Goal: Answer question/provide support: Share knowledge or assist other users

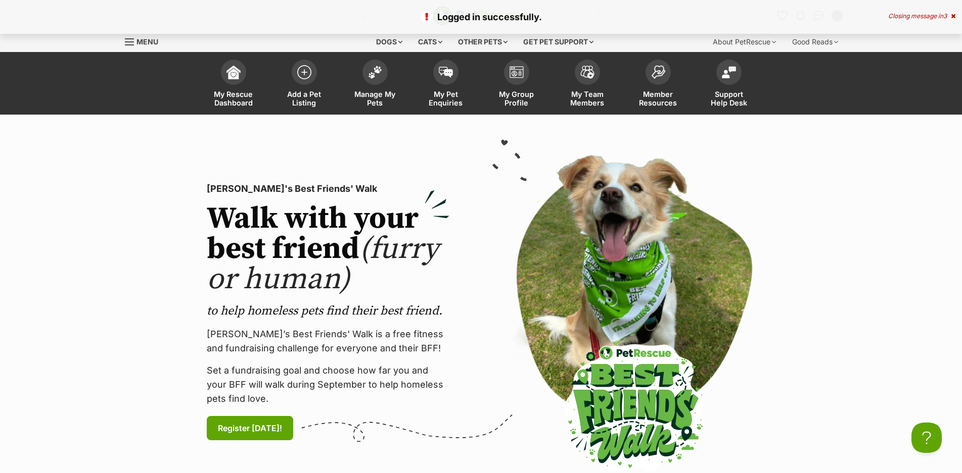
click at [951, 14] on icon at bounding box center [953, 16] width 5 height 6
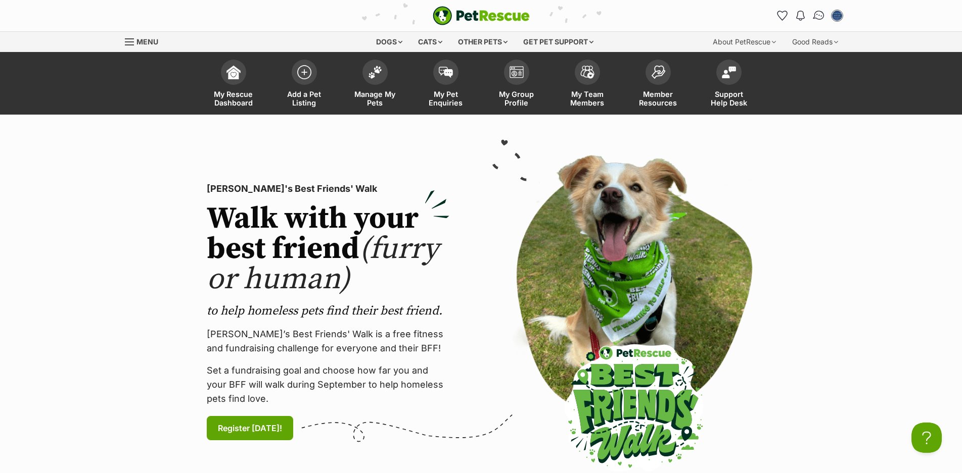
click at [818, 15] on img "Conversations" at bounding box center [819, 15] width 14 height 13
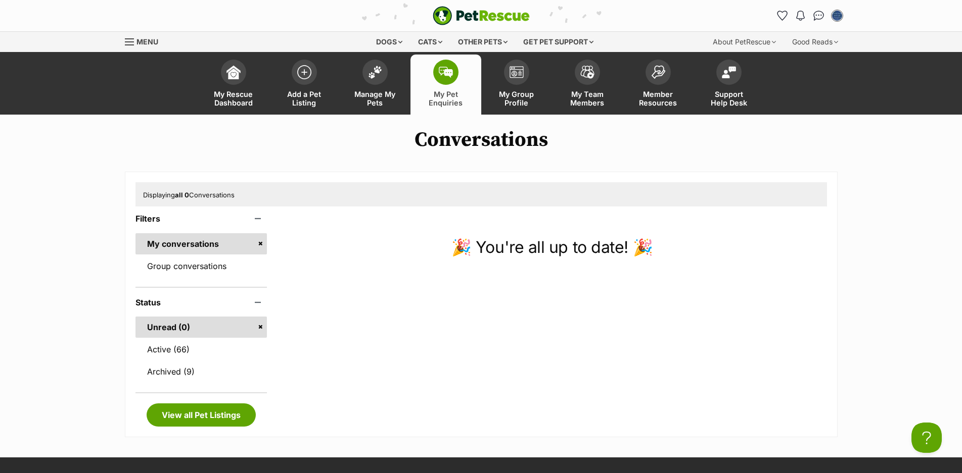
click at [271, 136] on h1 "Conversations" at bounding box center [481, 139] width 962 height 23
click at [168, 350] on link "Active (66)" at bounding box center [201, 349] width 132 height 21
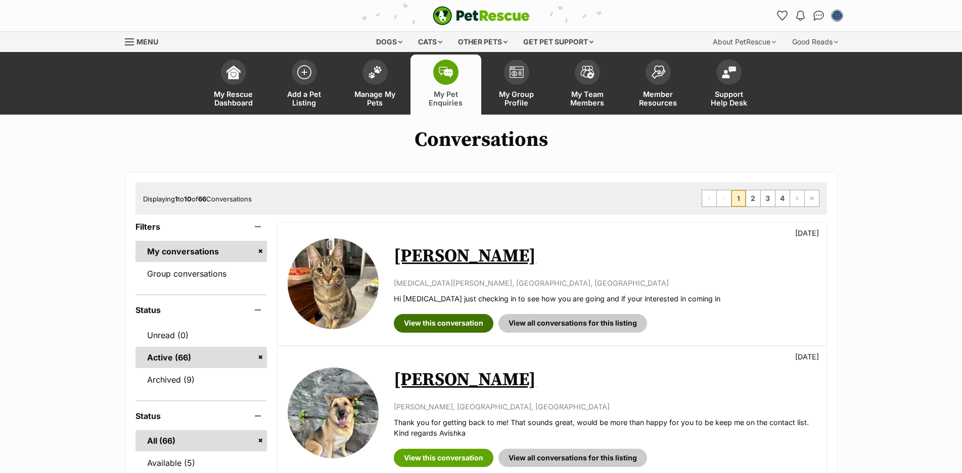
click at [431, 329] on link "View this conversation" at bounding box center [444, 323] width 100 height 18
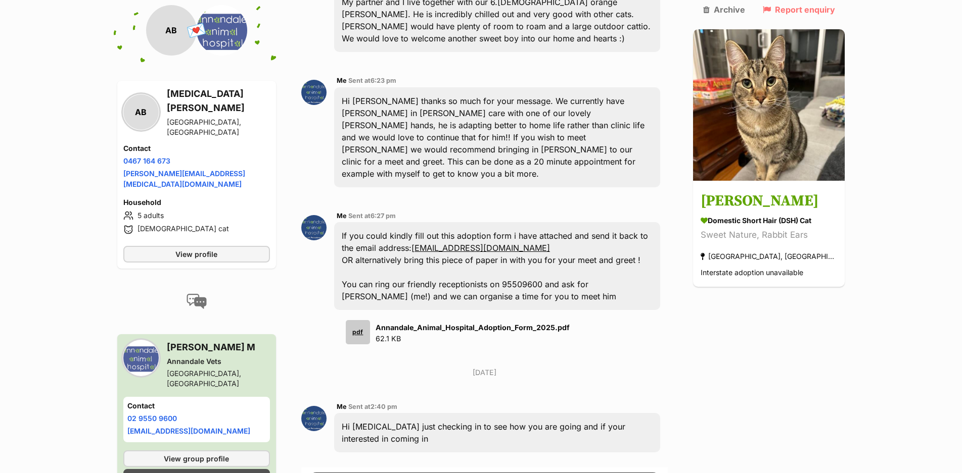
scroll to position [55, 0]
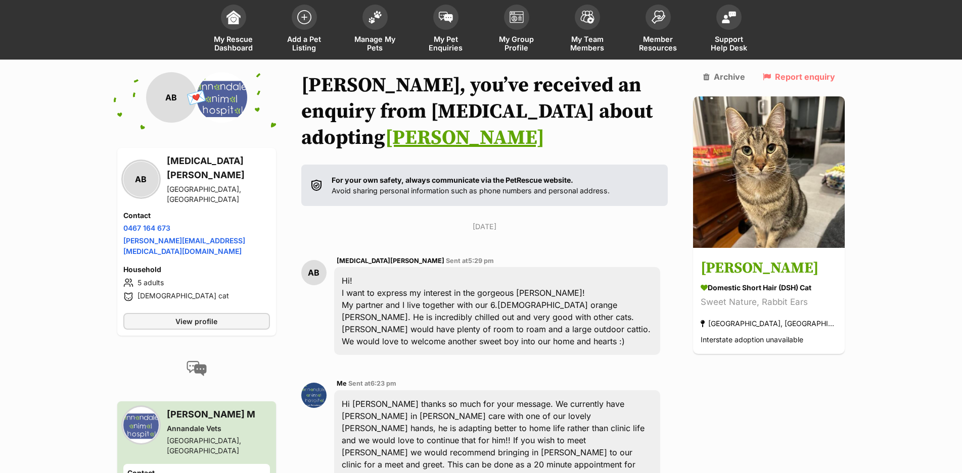
click at [544, 125] on link "Greg" at bounding box center [464, 137] width 159 height 25
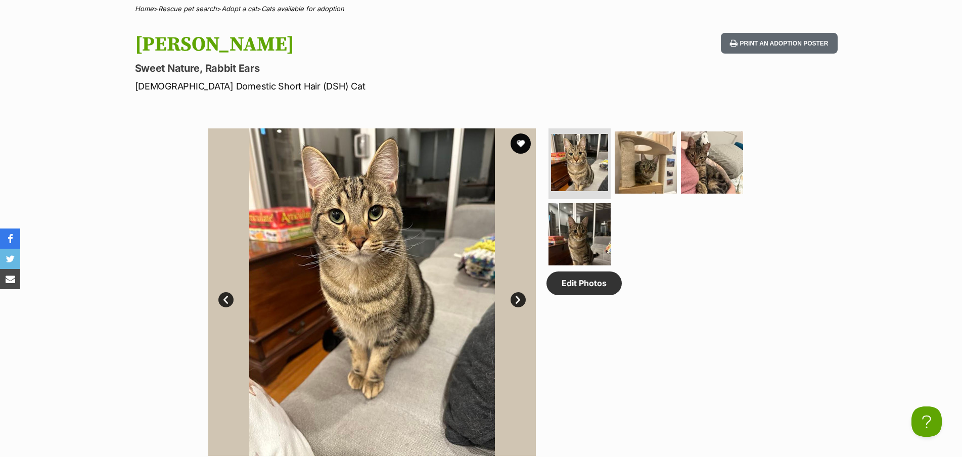
click at [384, 258] on img at bounding box center [371, 291] width 327 height 327
click at [765, 43] on button "Print an adoption poster" at bounding box center [779, 43] width 116 height 21
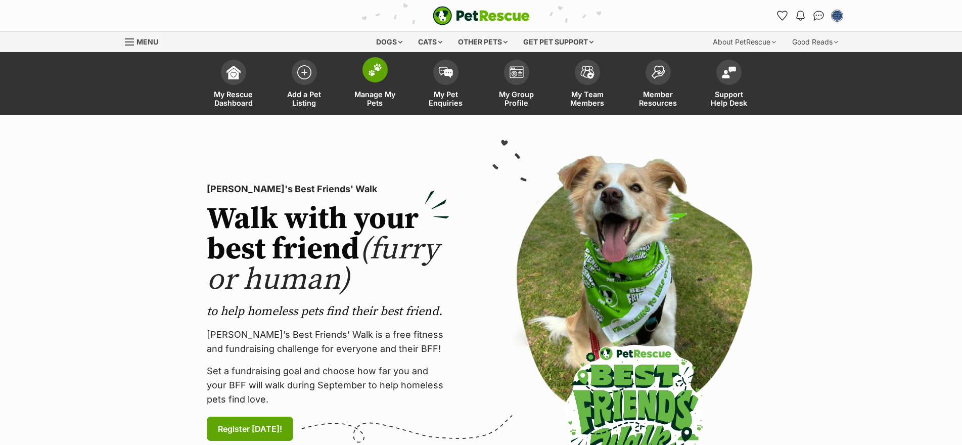
click at [376, 77] on span at bounding box center [374, 69] width 25 height 25
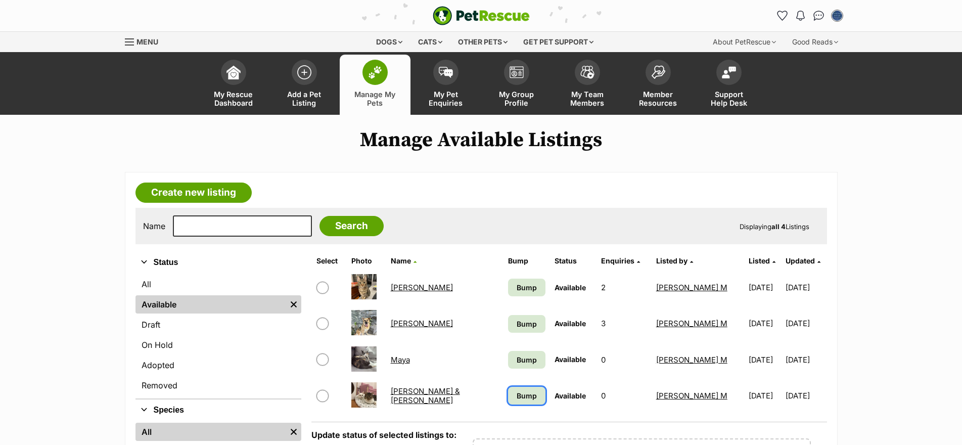
click at [516, 399] on span "Bump" at bounding box center [526, 395] width 20 height 11
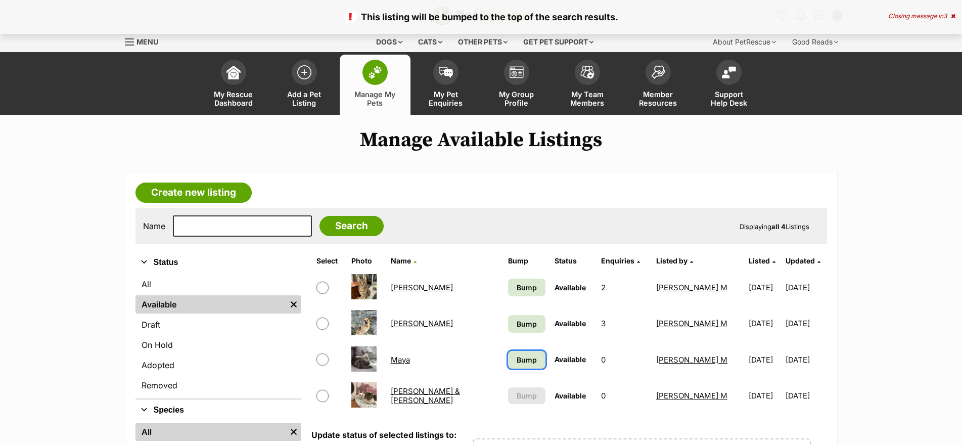
click at [516, 362] on span "Bump" at bounding box center [526, 359] width 20 height 11
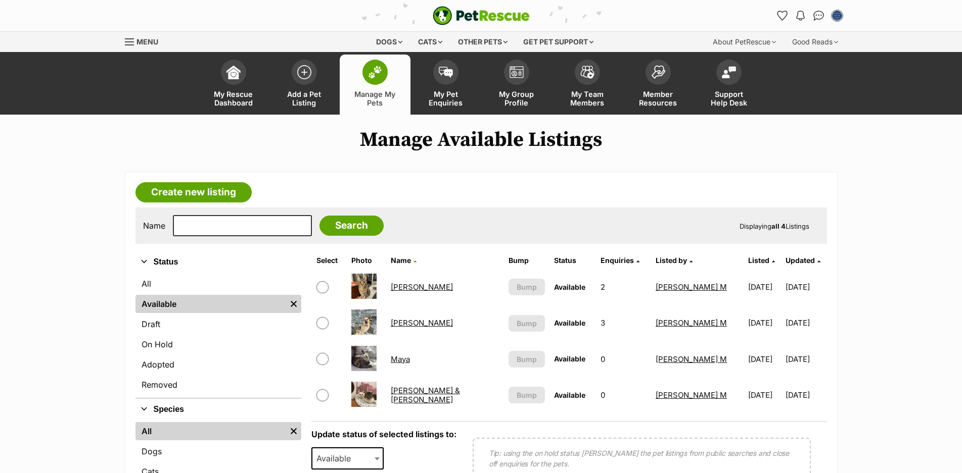
click at [405, 290] on link "[PERSON_NAME]" at bounding box center [422, 287] width 62 height 10
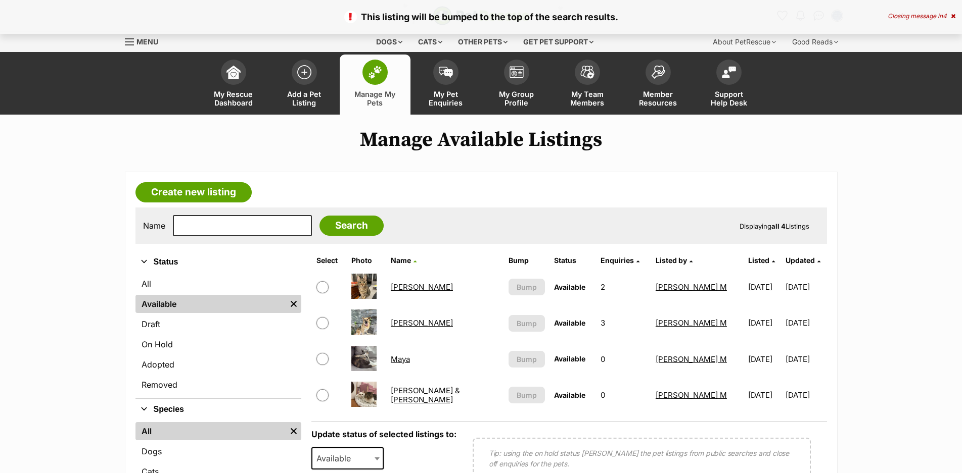
click at [370, 357] on img at bounding box center [363, 358] width 25 height 25
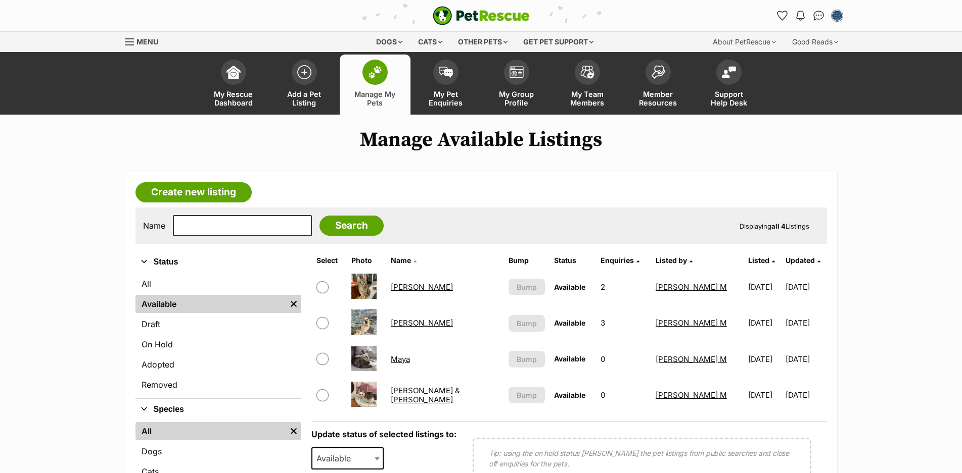
click at [403, 358] on link "Maya" at bounding box center [400, 360] width 19 height 10
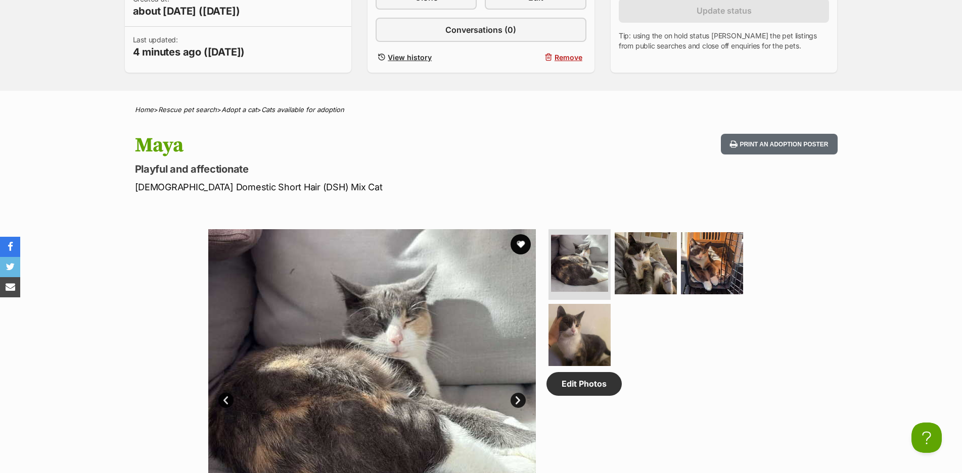
scroll to position [455, 0]
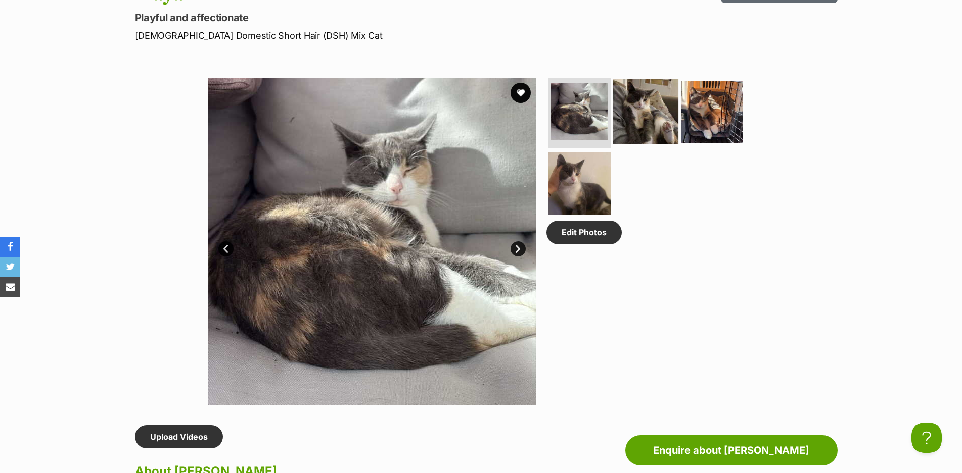
click at [637, 109] on img at bounding box center [645, 111] width 65 height 65
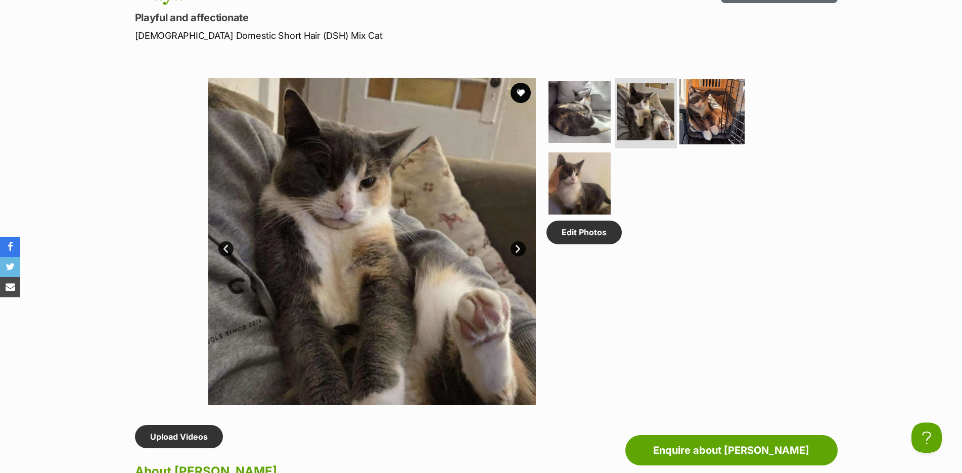
drag, startPoint x: 410, startPoint y: 200, endPoint x: 695, endPoint y: 109, distance: 299.7
click at [695, 109] on img at bounding box center [711, 111] width 65 height 65
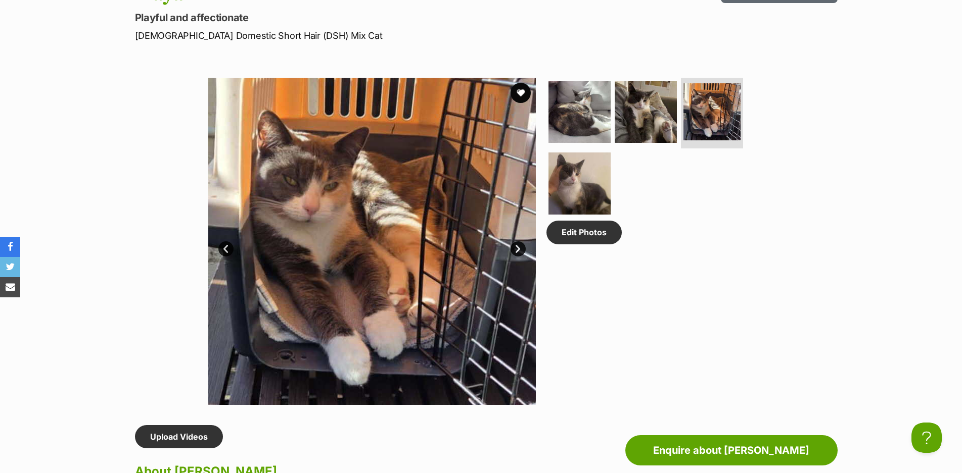
scroll to position [0, 0]
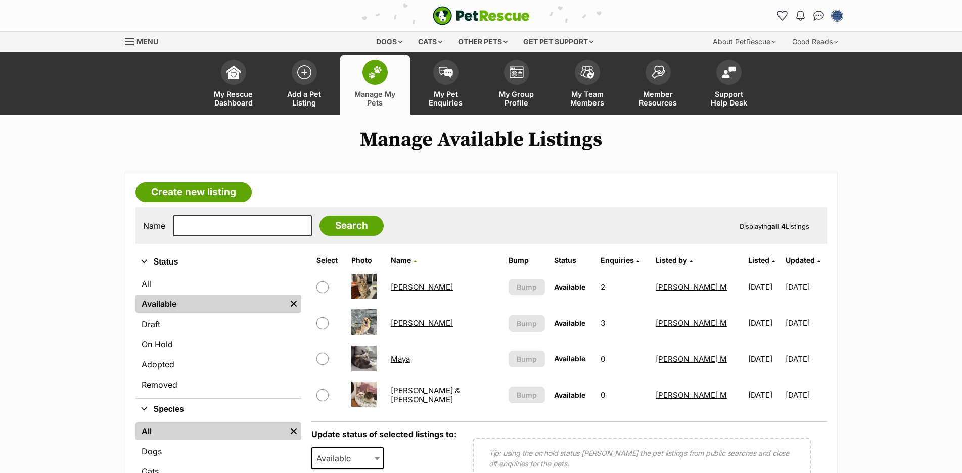
click at [412, 393] on link "[PERSON_NAME] & [PERSON_NAME]" at bounding box center [425, 395] width 69 height 18
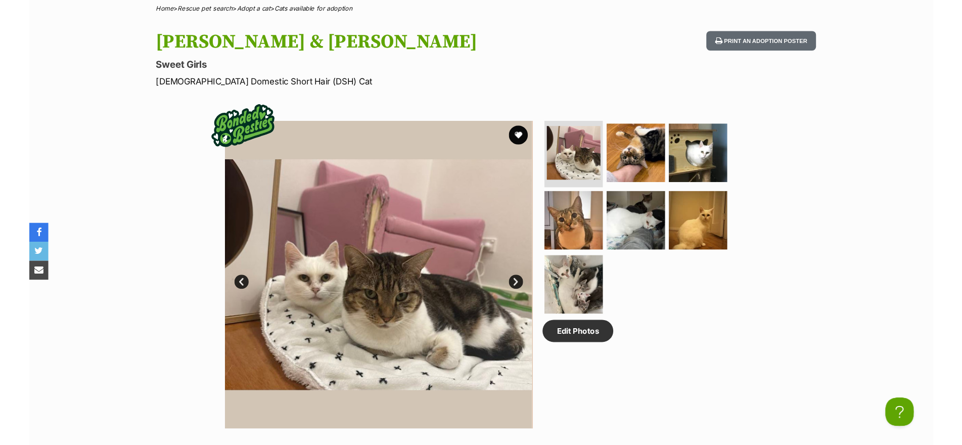
scroll to position [455, 0]
